Goal: Information Seeking & Learning: Learn about a topic

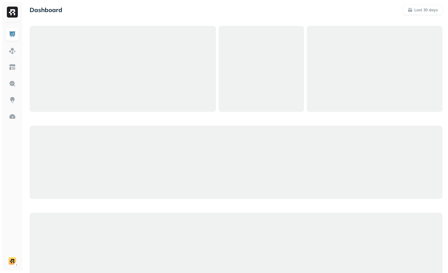
click at [170, 149] on div at bounding box center [236, 162] width 413 height 73
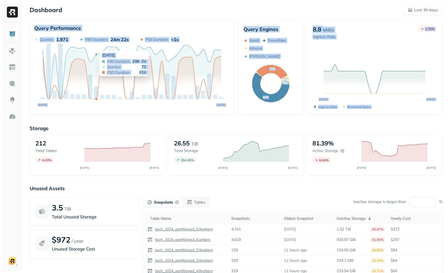
click at [87, 122] on div "Storage 212 Total tables 4.43 % JUL 28 AUG 27 26.55 TiB Total storage 154.45 % …" at bounding box center [236, 210] width 413 height 181
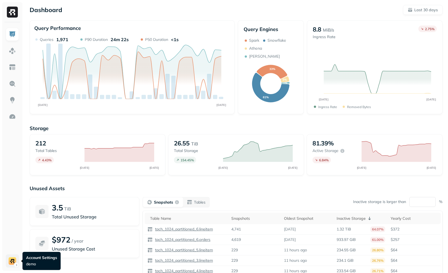
click at [14, 256] on html "Dashboard Last 30 days Query Performance JUL 28 AUG 27 Queries 1,971 P90 Durati…" at bounding box center [224, 153] width 448 height 306
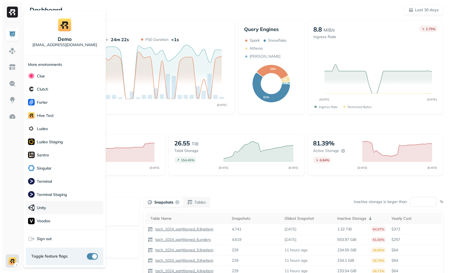
click at [57, 209] on div "Unity" at bounding box center [64, 207] width 77 height 13
